Goal: Check status: Check status

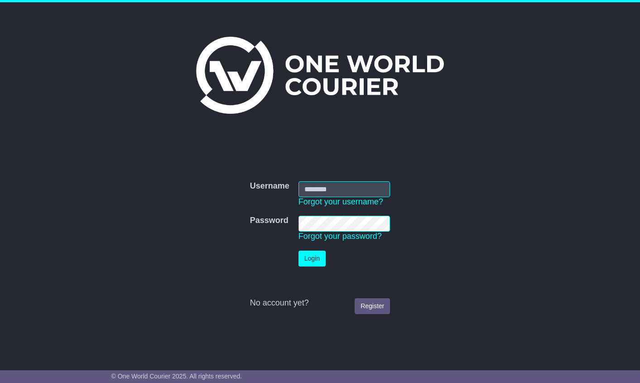
type input "**********"
click at [316, 256] on button "Login" at bounding box center [312, 259] width 27 height 16
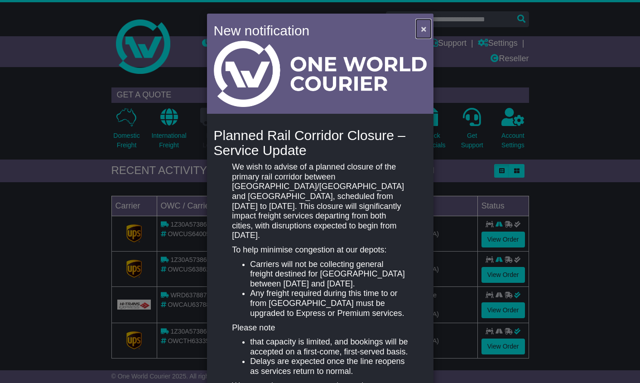
click at [421, 30] on span "×" at bounding box center [423, 29] width 5 height 10
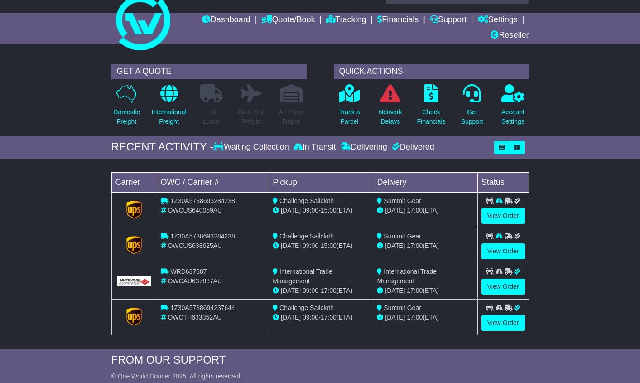
scroll to position [24, 0]
click at [504, 285] on link "View Order" at bounding box center [503, 286] width 43 height 16
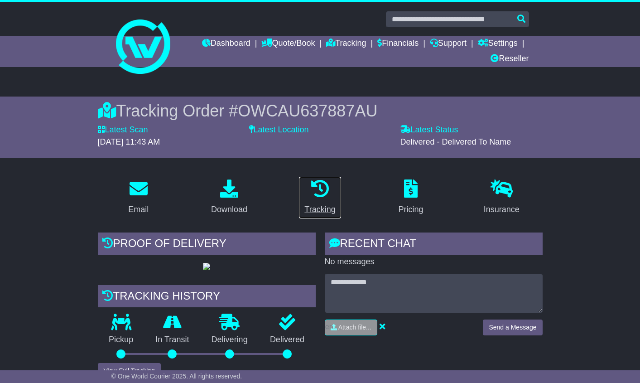
click at [323, 210] on div "Tracking" at bounding box center [319, 209] width 31 height 12
click at [203, 270] on img at bounding box center [206, 266] width 7 height 7
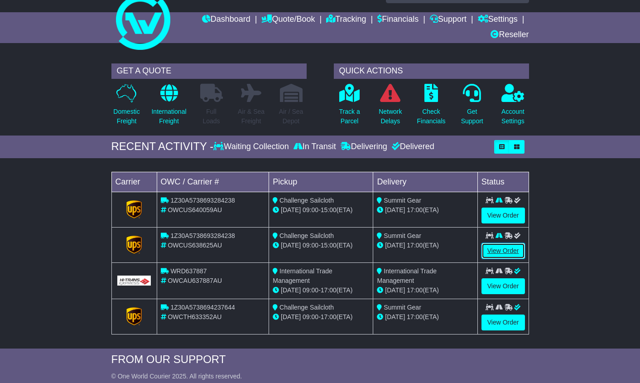
click at [505, 250] on link "View Order" at bounding box center [503, 251] width 43 height 16
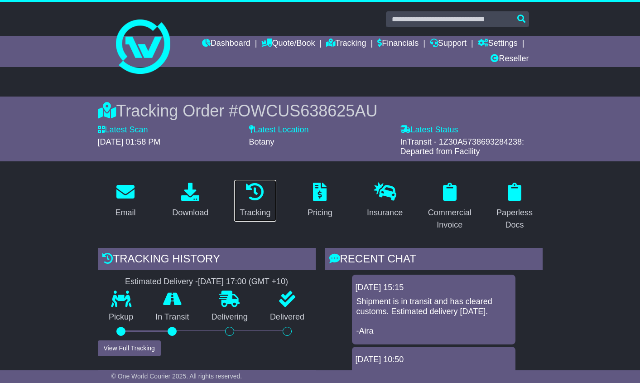
click at [255, 212] on div "Tracking" at bounding box center [255, 213] width 31 height 12
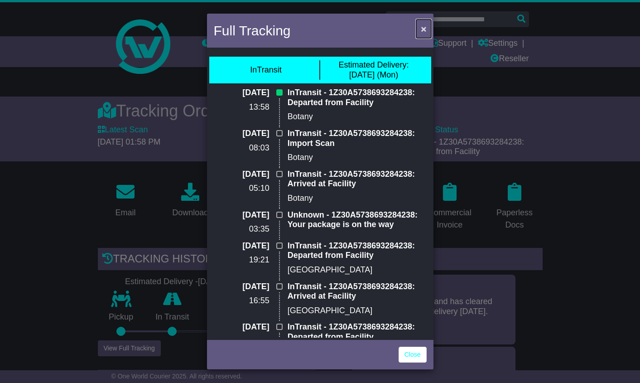
click at [422, 27] on span "×" at bounding box center [423, 29] width 5 height 10
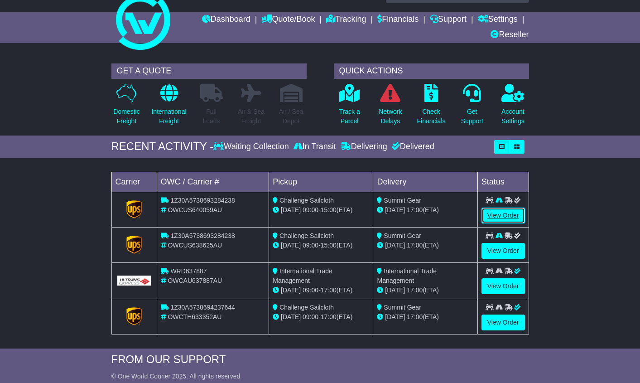
click at [501, 214] on link "View Order" at bounding box center [503, 216] width 43 height 16
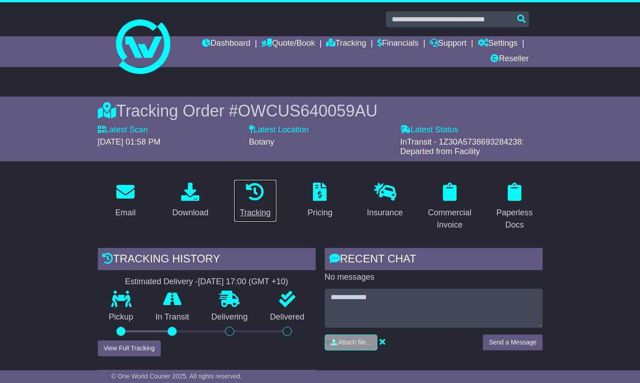
click at [262, 215] on div "Tracking" at bounding box center [255, 213] width 31 height 12
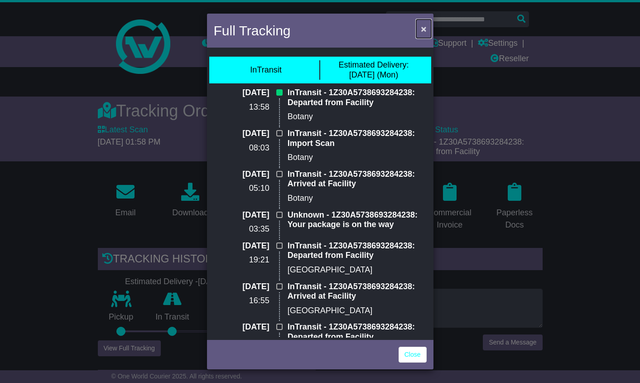
click at [423, 29] on span "×" at bounding box center [423, 29] width 5 height 10
